Goal: Task Accomplishment & Management: Use online tool/utility

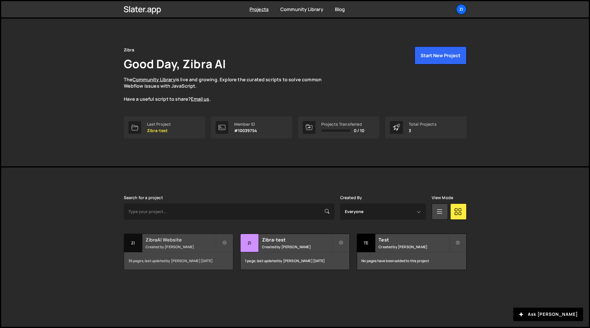
click at [189, 246] on small "Created by Zibra AI" at bounding box center [181, 247] width 70 height 5
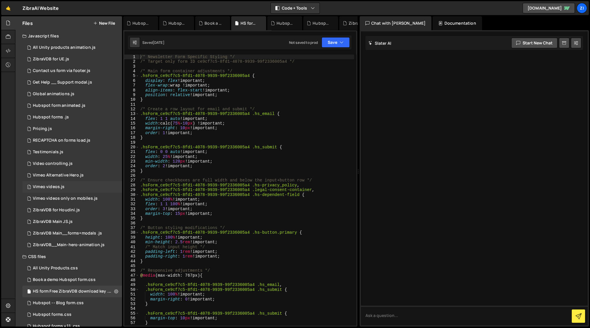
click at [37, 186] on div "Vimeo videos.js" at bounding box center [49, 186] width 32 height 5
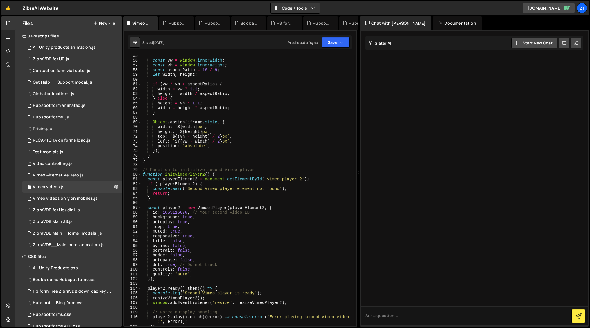
scroll to position [264, 0]
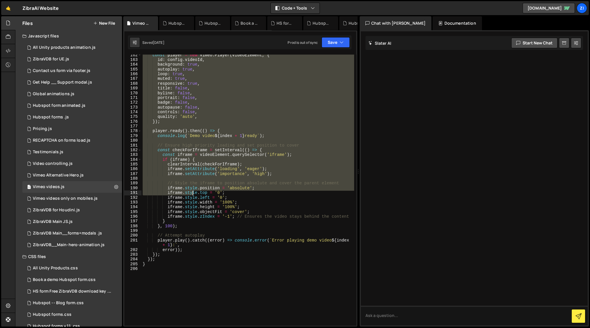
drag, startPoint x: 142, startPoint y: 168, endPoint x: 193, endPoint y: 191, distance: 55.6
click at [193, 191] on div "const player = new Vimeo . Player ( videoElement , { id : config . videoId , ba…" at bounding box center [247, 193] width 213 height 281
type textarea "iframe.style.position = 'absolute'; [DOMAIN_NAME] = '0';"
click at [206, 285] on div "const player = new Vimeo . Player ( videoElement , { id : config . videoId , ba…" at bounding box center [247, 193] width 213 height 281
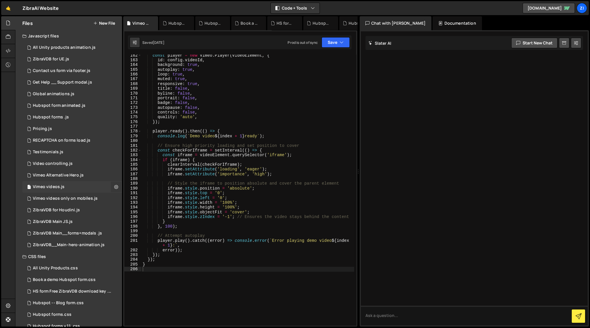
click at [115, 186] on icon at bounding box center [116, 187] width 4 height 6
click at [190, 272] on div "const player = new Vimeo . Player ( videoElement , { id : config . videoId , ba…" at bounding box center [247, 193] width 213 height 281
type textarea "}"
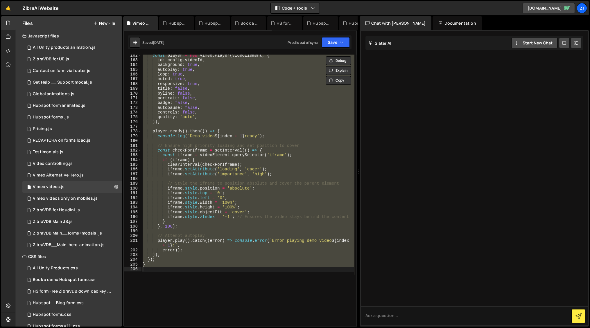
click at [108, 22] on button "New File" at bounding box center [104, 23] width 22 height 5
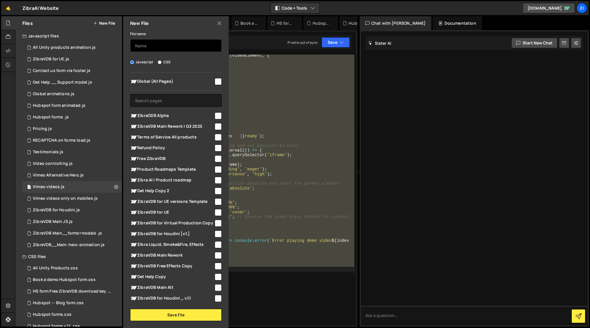
click at [163, 47] on input "text" at bounding box center [175, 45] width 91 height 13
type input "ZibraGDS Alpha"
click at [217, 115] on input "checkbox" at bounding box center [218, 115] width 7 height 7
checkbox input "true"
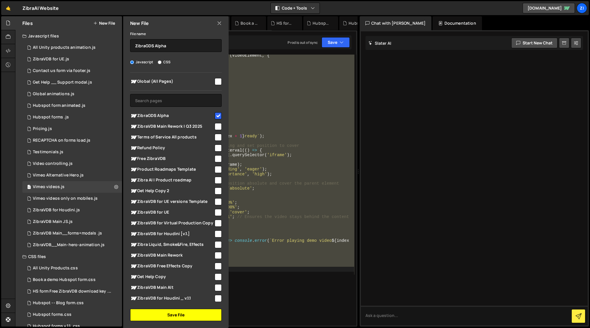
click at [181, 315] on button "Save File" at bounding box center [175, 315] width 91 height 12
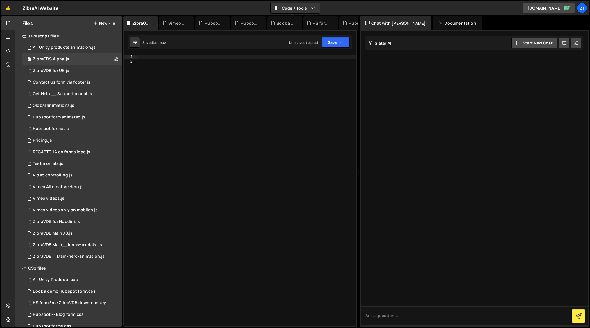
click at [160, 58] on div at bounding box center [247, 195] width 220 height 281
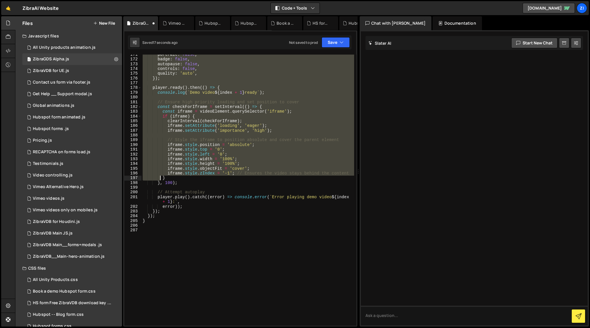
scroll to position [824, 0]
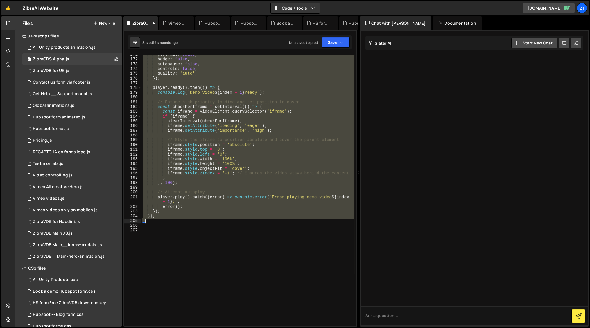
drag, startPoint x: 143, startPoint y: 171, endPoint x: 165, endPoint y: 222, distance: 56.0
click at [165, 222] on div "portrait : false , badge : false , autopause : false , controls : false , quali…" at bounding box center [247, 192] width 213 height 281
type textarea "}); }"
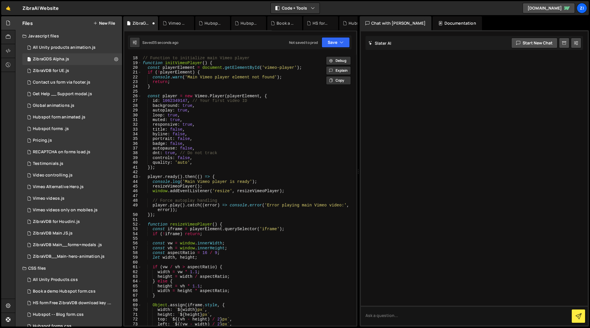
scroll to position [0, 0]
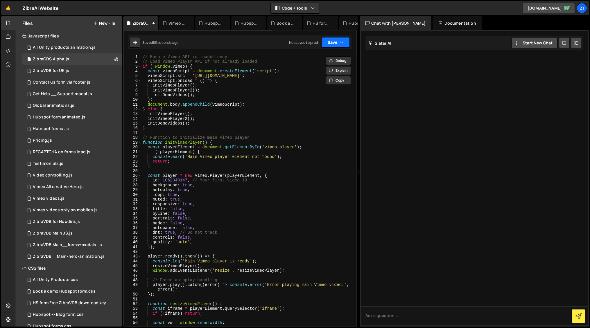
click at [332, 42] on button "Save" at bounding box center [336, 42] width 28 height 10
click at [330, 43] on button "Save" at bounding box center [336, 42] width 28 height 10
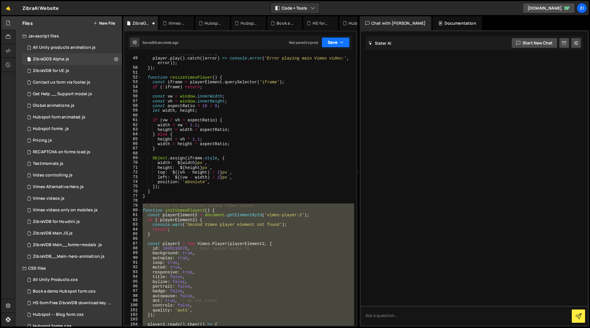
scroll to position [227, 0]
click at [183, 207] on div "// Force autoplay handling player . play ( ) . catch (( error ) => console . er…" at bounding box center [247, 190] width 213 height 271
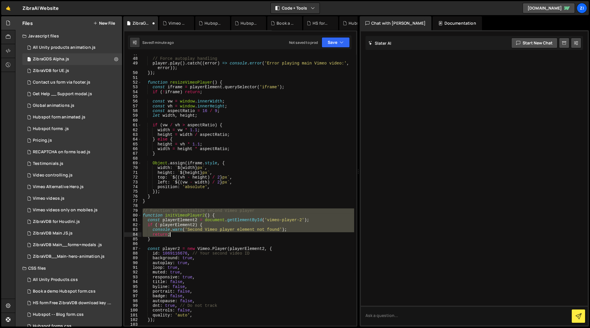
drag, startPoint x: 143, startPoint y: 204, endPoint x: 195, endPoint y: 231, distance: 59.4
click at [195, 232] on div "// Force autoplay handling player . play ( ) . catch (( error ) => console . er…" at bounding box center [247, 192] width 213 height 281
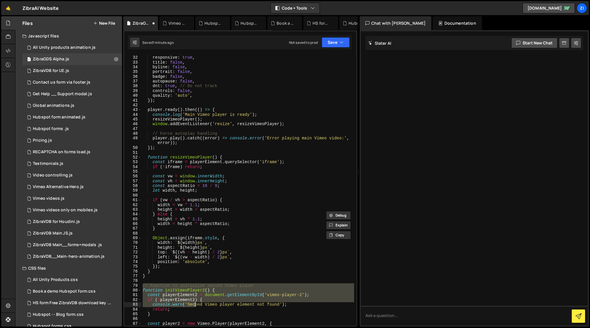
scroll to position [0, 0]
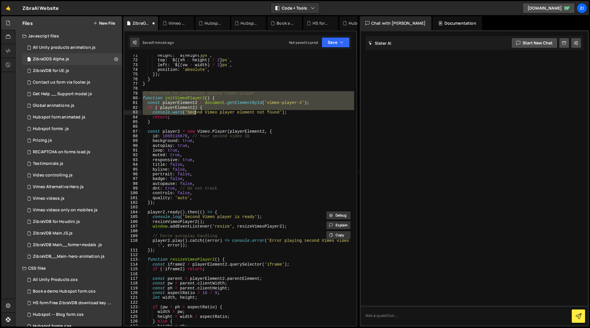
click at [227, 204] on div "height : ` ${ height } px ` , top : ` ${ ( vh - height ) / 2 } px ` , left : ` …" at bounding box center [247, 193] width 213 height 281
type textarea "});"
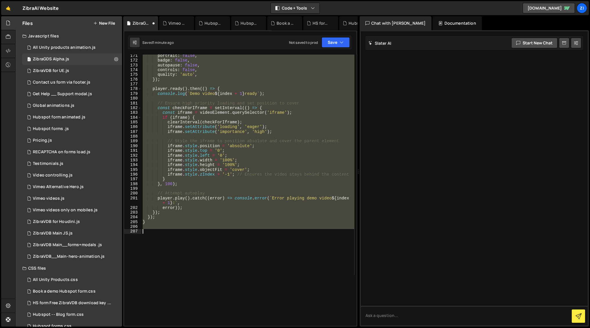
drag, startPoint x: 142, startPoint y: 91, endPoint x: 245, endPoint y: 234, distance: 176.2
click at [245, 234] on div "portrait : false , badge : false , autopause : false , controls : false , quali…" at bounding box center [247, 193] width 213 height 281
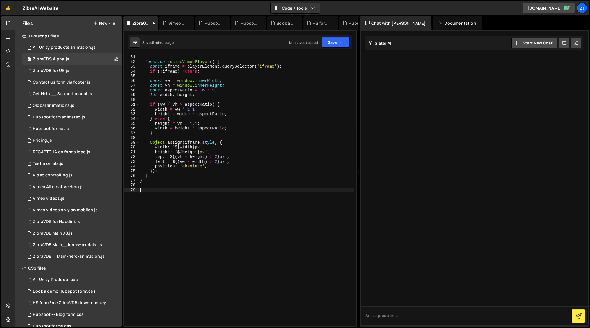
scroll to position [0, 0]
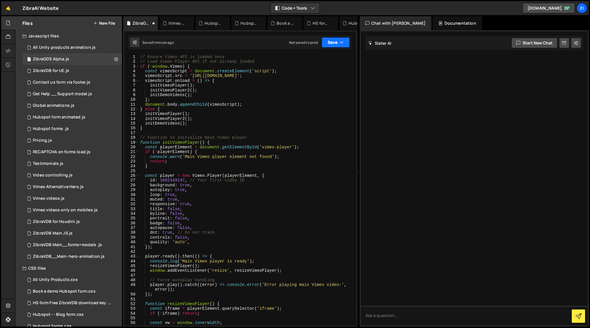
click at [330, 44] on button "Save" at bounding box center [336, 42] width 28 height 10
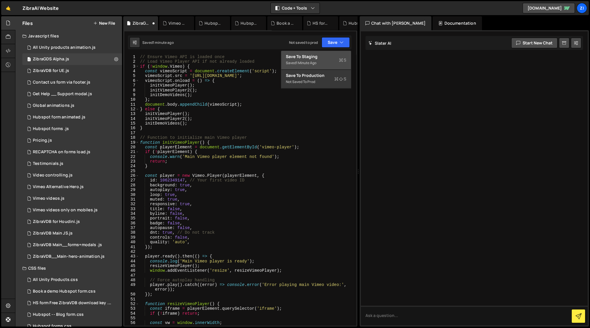
click at [322, 59] on div "Save to Staging S" at bounding box center [316, 57] width 60 height 6
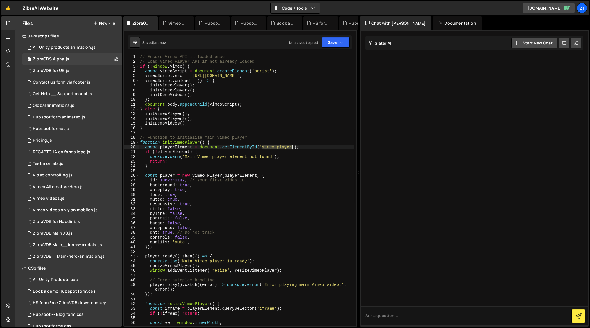
drag, startPoint x: 262, startPoint y: 147, endPoint x: 292, endPoint y: 147, distance: 29.9
click at [292, 147] on div "// Ensure Vimeo API is loaded once // Load Vimeo Player API if not already load…" at bounding box center [246, 195] width 215 height 281
click at [333, 44] on button "Save" at bounding box center [336, 42] width 28 height 10
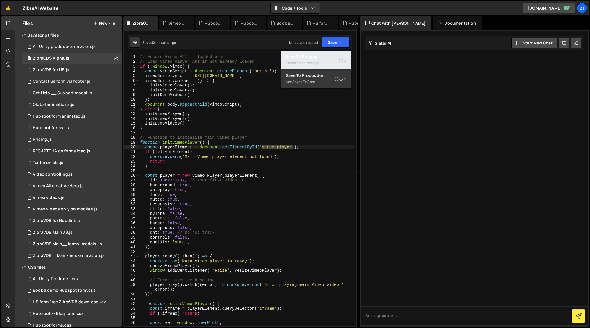
click at [325, 54] on div "Save to Staging S" at bounding box center [316, 57] width 60 height 6
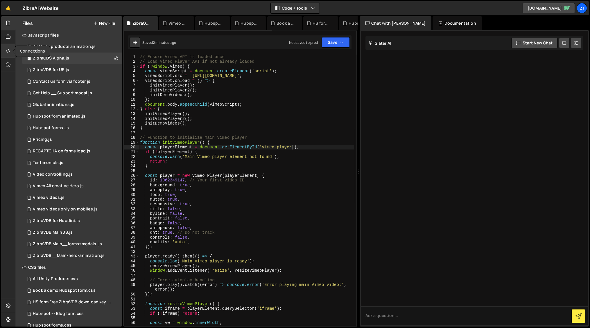
click at [10, 49] on icon at bounding box center [8, 51] width 5 height 6
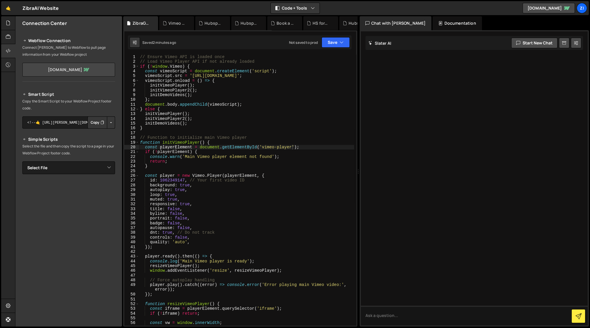
click at [77, 69] on link "[DOMAIN_NAME]" at bounding box center [68, 70] width 93 height 14
click at [222, 87] on div "// Ensure Vimeo API is loaded once // Load Vimeo Player API if not already load…" at bounding box center [246, 195] width 215 height 281
type textarea "}"
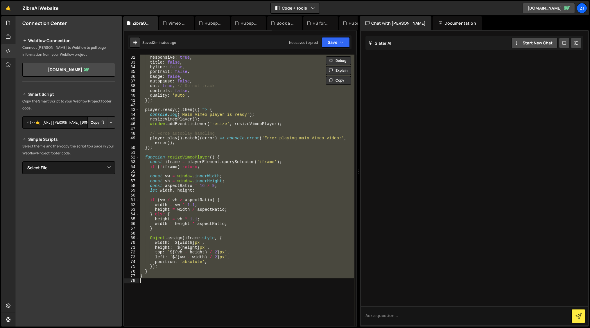
scroll to position [237, 0]
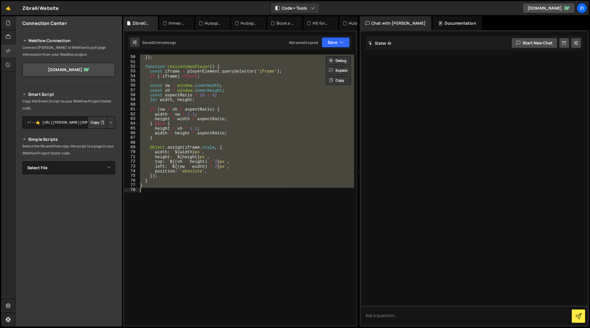
click at [159, 196] on div "player . play ( ) . catch (( error ) => console . error ( 'Error playing main V…" at bounding box center [246, 190] width 215 height 271
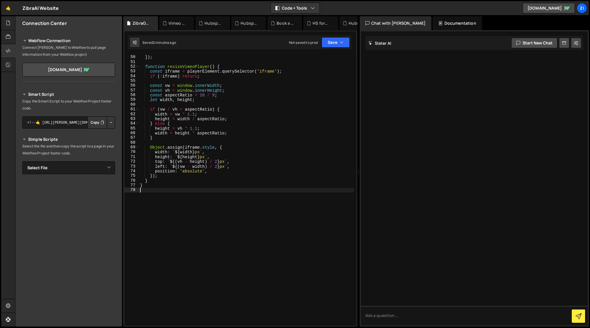
type textarea "}"
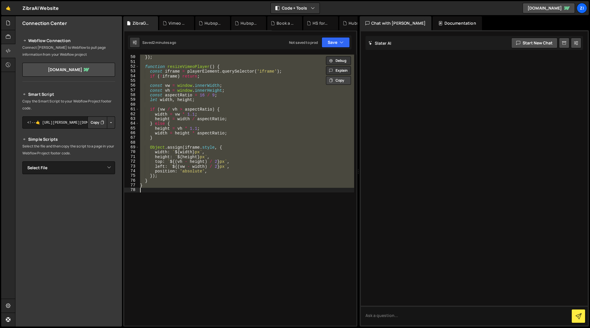
click at [334, 79] on button "Copy" at bounding box center [338, 80] width 25 height 9
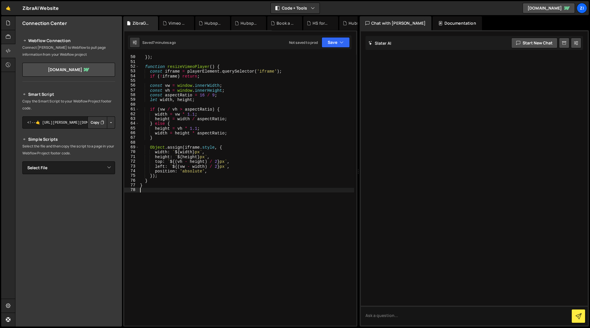
click at [164, 195] on div "player . play ( ) . catch (( error ) => console . error ( 'Error playing main V…" at bounding box center [246, 187] width 215 height 285
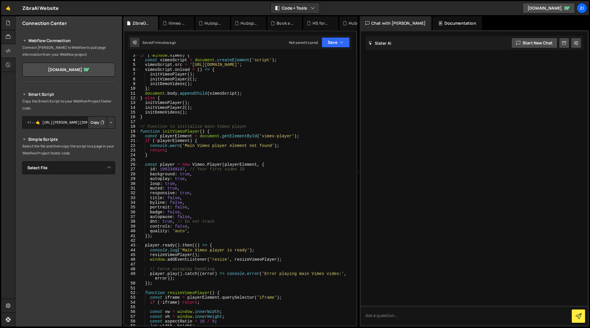
scroll to position [0, 0]
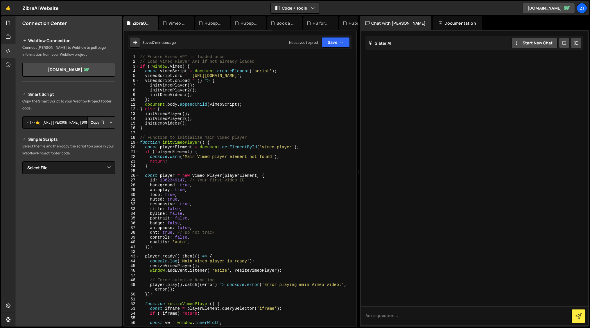
click at [232, 217] on div "// Ensure Vimeo API is loaded once // Load Vimeo Player API if not already load…" at bounding box center [246, 195] width 215 height 281
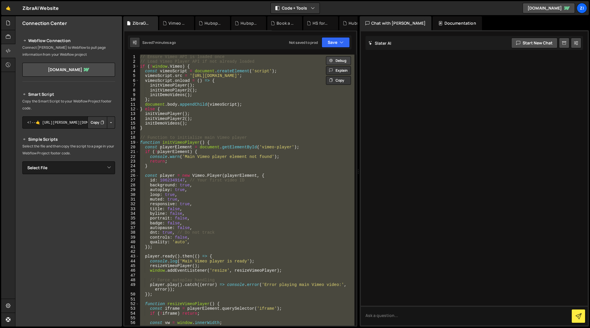
click at [346, 59] on button "Debug" at bounding box center [338, 60] width 25 height 9
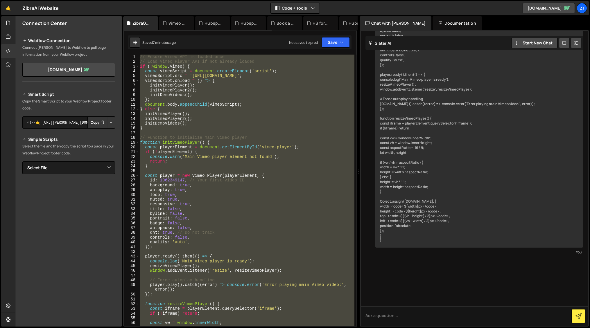
scroll to position [247, 0]
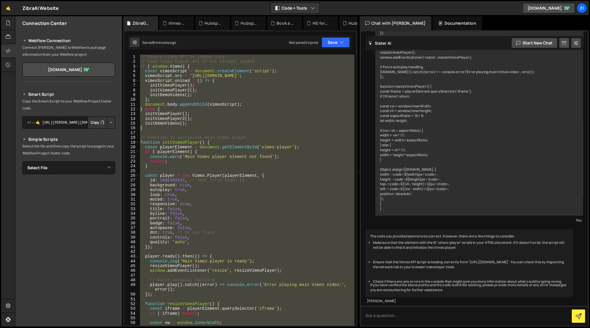
click at [303, 86] on div "// Ensure Vimeo API is loaded once // Load Vimeo Player API if not already load…" at bounding box center [246, 190] width 215 height 271
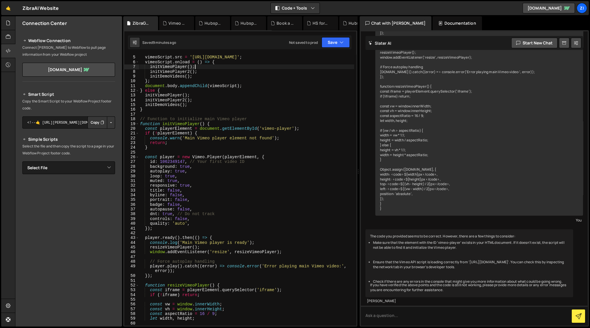
scroll to position [0, 0]
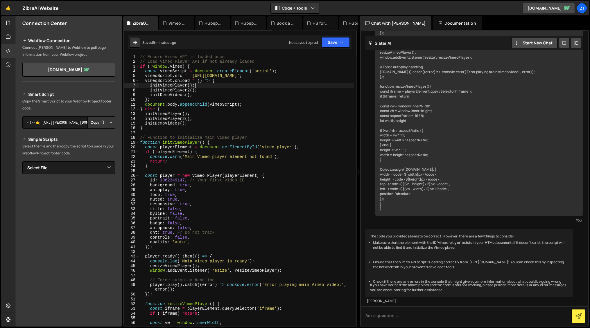
type textarea "}"
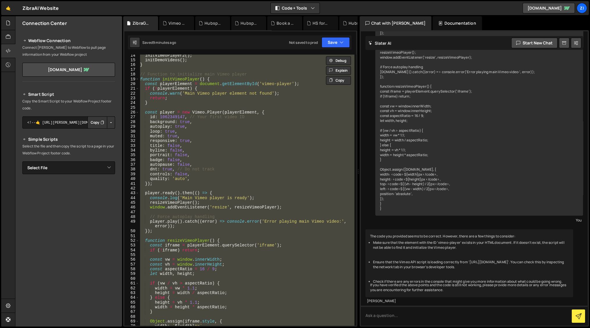
scroll to position [38, 0]
